Goal: Find specific page/section

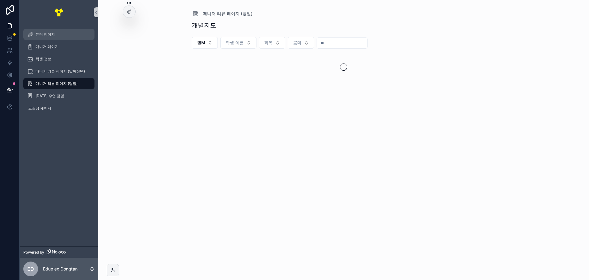
click at [62, 32] on div "튜터 페이지" at bounding box center [59, 34] width 64 height 10
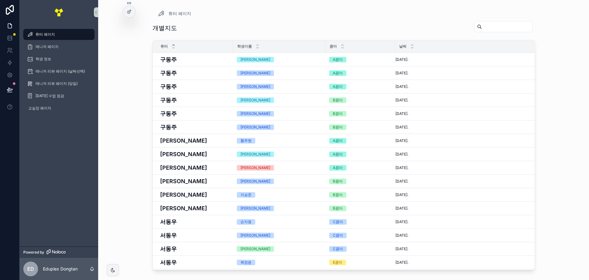
click at [548, 138] on div "튜터 페이지 개별지도 튜터 학생이름 콤마 날짜 구동주 이승규 A콤마 [DATE]. [DATE]. [PERSON_NAME] [PERSON_NAM…" at bounding box center [343, 140] width 491 height 280
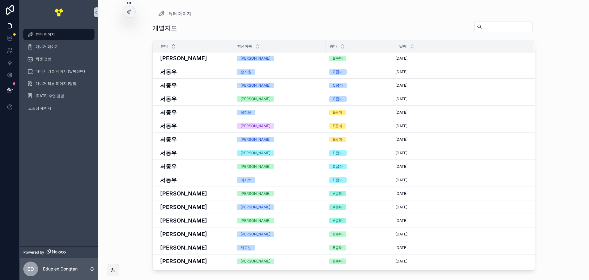
click at [547, 118] on div "튜터 페이지 개별지도 튜터 학생이름 콤마 날짜 구동주 [PERSON_NAME] A콤마 [DATE]. [DATE]. [PERSON_NAME] […" at bounding box center [343, 140] width 491 height 280
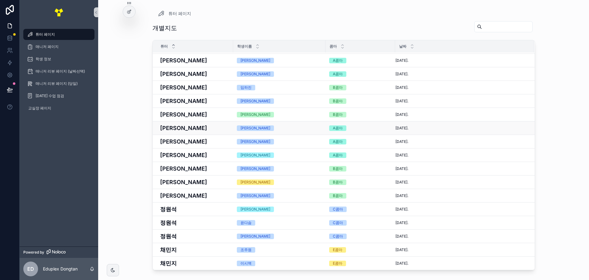
scroll to position [463, 0]
click at [160, 12] on icon "scrollable content" at bounding box center [160, 13] width 7 height 7
